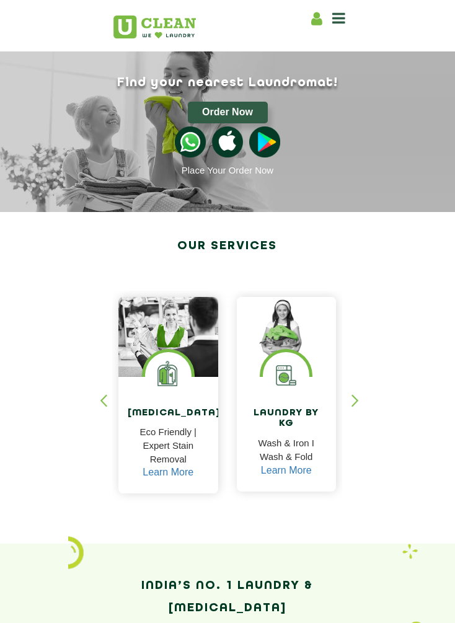
click at [243, 105] on button "Order Now" at bounding box center [228, 113] width 80 height 22
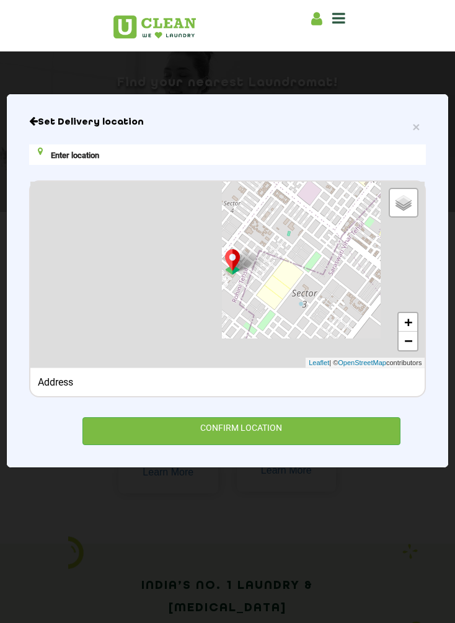
click at [74, 155] on input "text" at bounding box center [227, 154] width 397 height 20
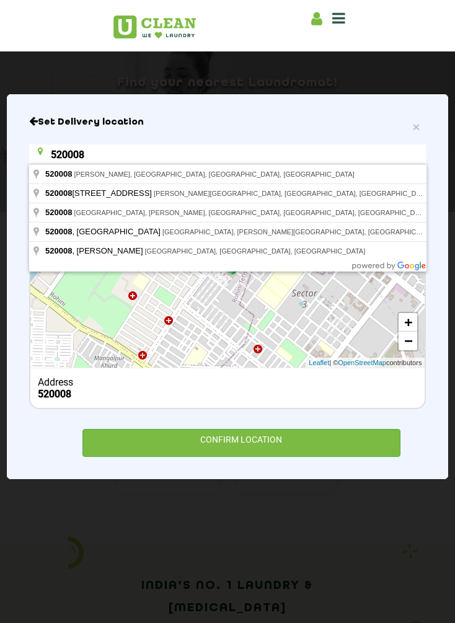
type input "Jayaprakash Nagar, Vijayawada, Andhra Pradesh 520008, India"
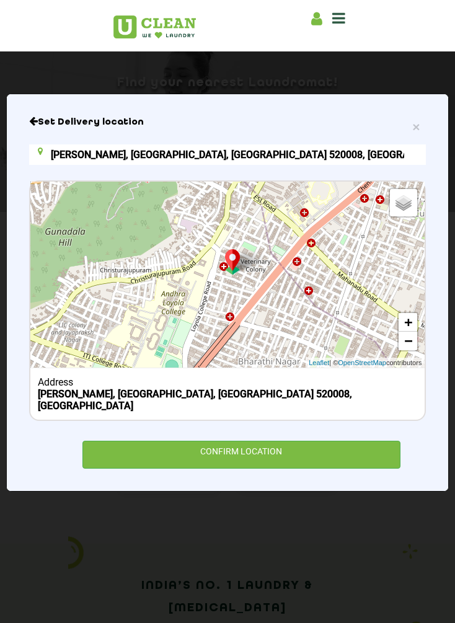
click at [319, 441] on div "CONFIRM LOCATION" at bounding box center [241, 455] width 318 height 28
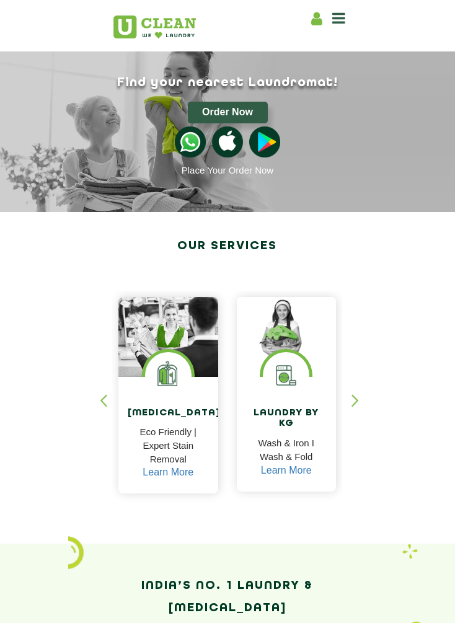
click at [362, 407] on div "button" at bounding box center [360, 411] width 19 height 34
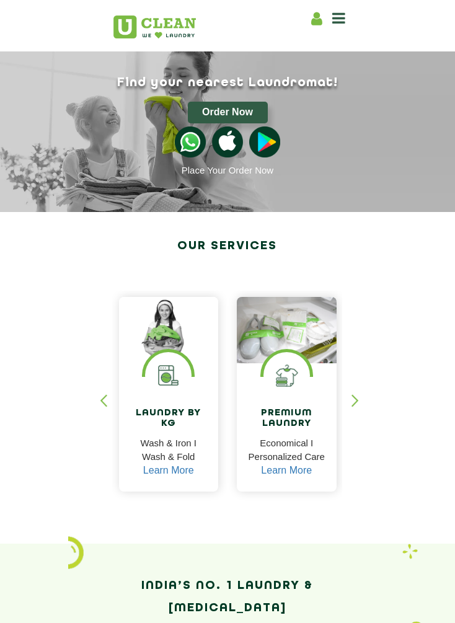
click at [367, 398] on div "button" at bounding box center [360, 411] width 19 height 34
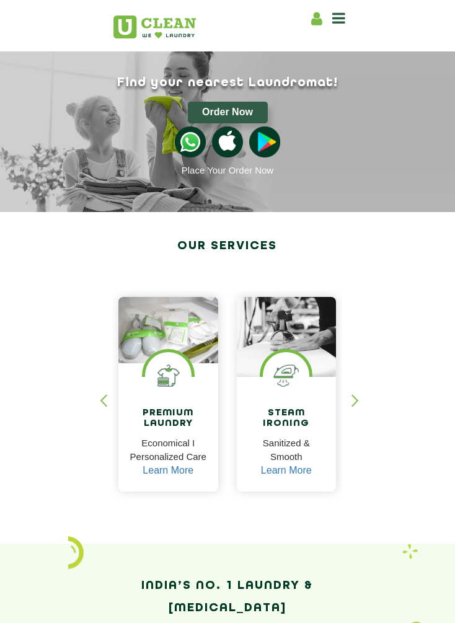
click at [368, 401] on div "button" at bounding box center [360, 411] width 19 height 34
click at [369, 399] on div "button" at bounding box center [360, 411] width 19 height 34
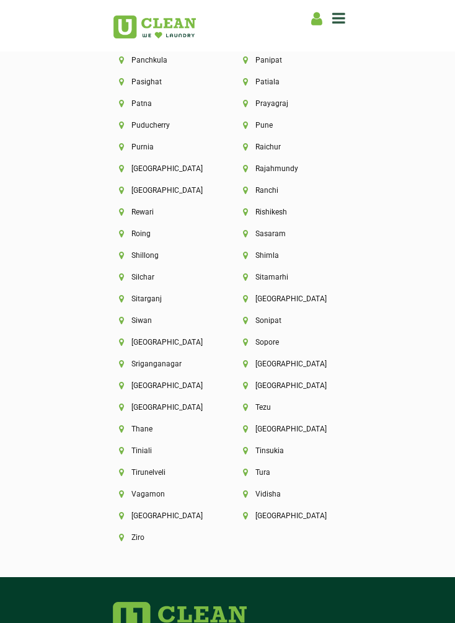
scroll to position [4425, 0]
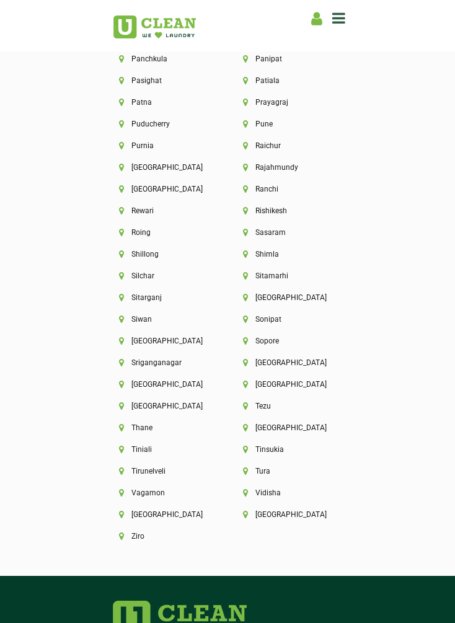
click at [212, 510] on li "[GEOGRAPHIC_DATA]" at bounding box center [165, 514] width 93 height 9
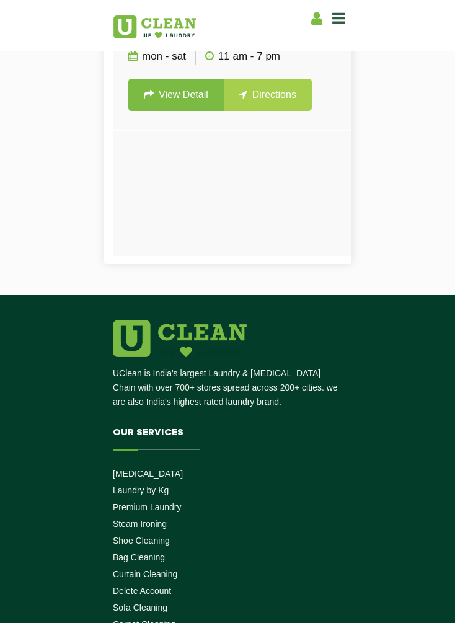
scroll to position [697, 0]
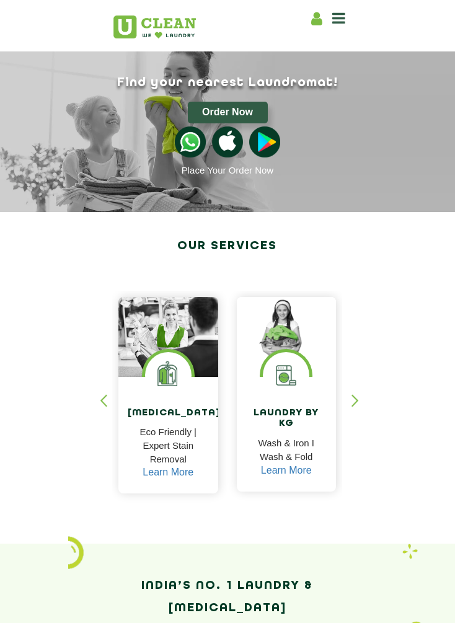
click at [338, 19] on icon at bounding box center [338, 18] width 13 height 15
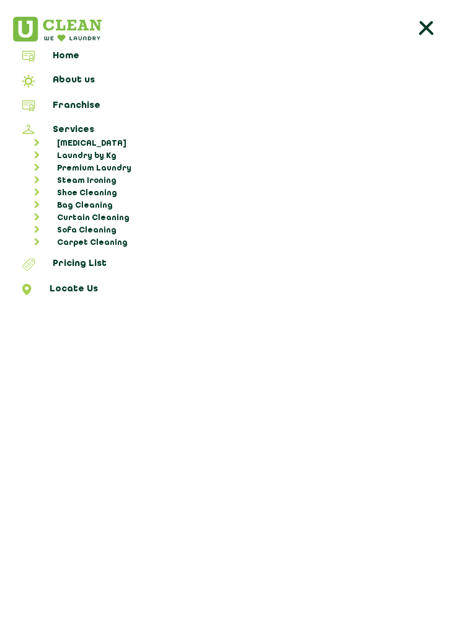
click at [60, 103] on link "Franchise" at bounding box center [227, 107] width 446 height 15
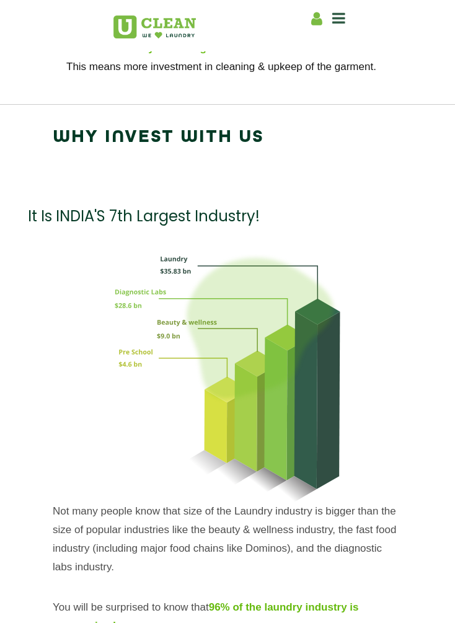
scroll to position [1666, 0]
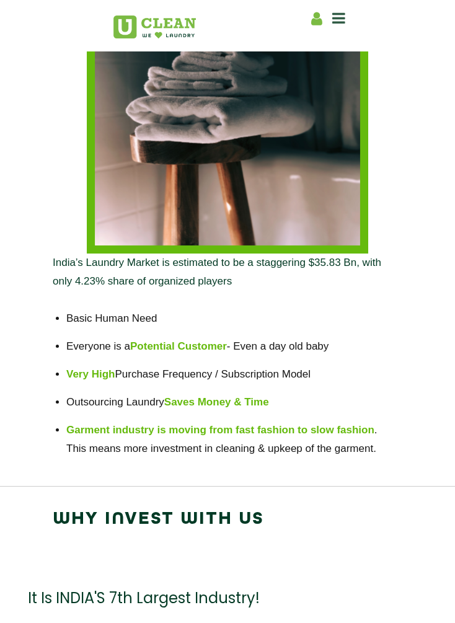
scroll to position [1201, 0]
